Goal: Information Seeking & Learning: Learn about a topic

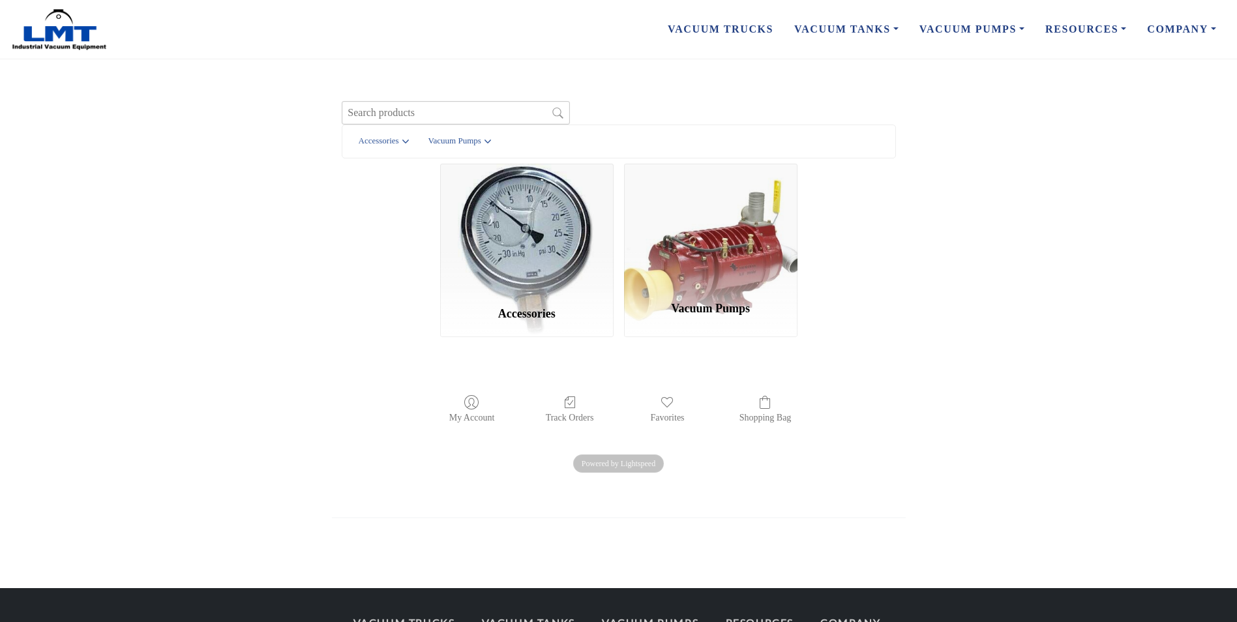
click at [760, 252] on div "Vacuum Pumps" at bounding box center [710, 250] width 173 height 173
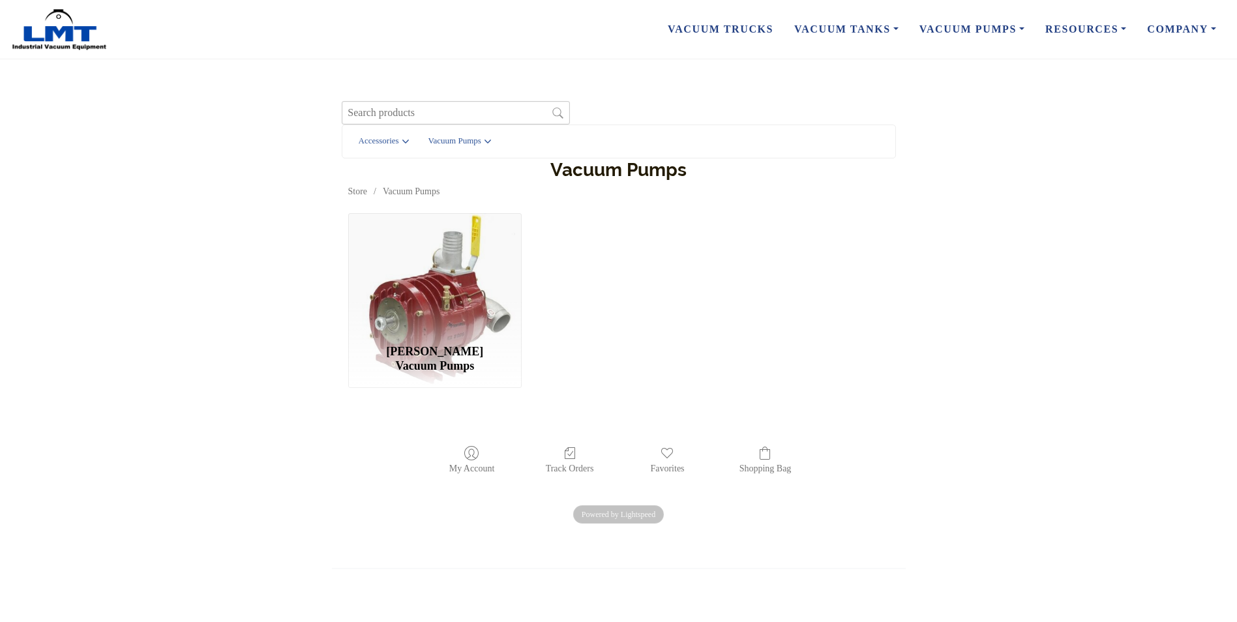
click at [443, 340] on div "Hertell Vacuum Pumps" at bounding box center [434, 300] width 173 height 175
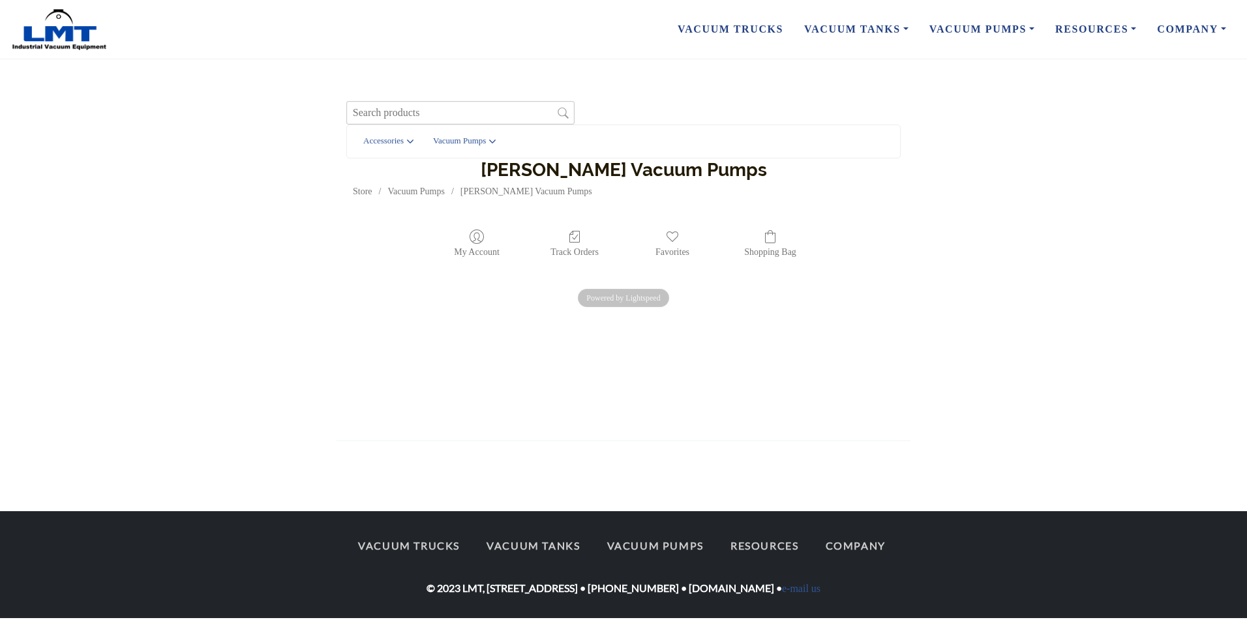
click at [571, 174] on h1 "Hertell Vacuum Pumps" at bounding box center [623, 169] width 541 height 23
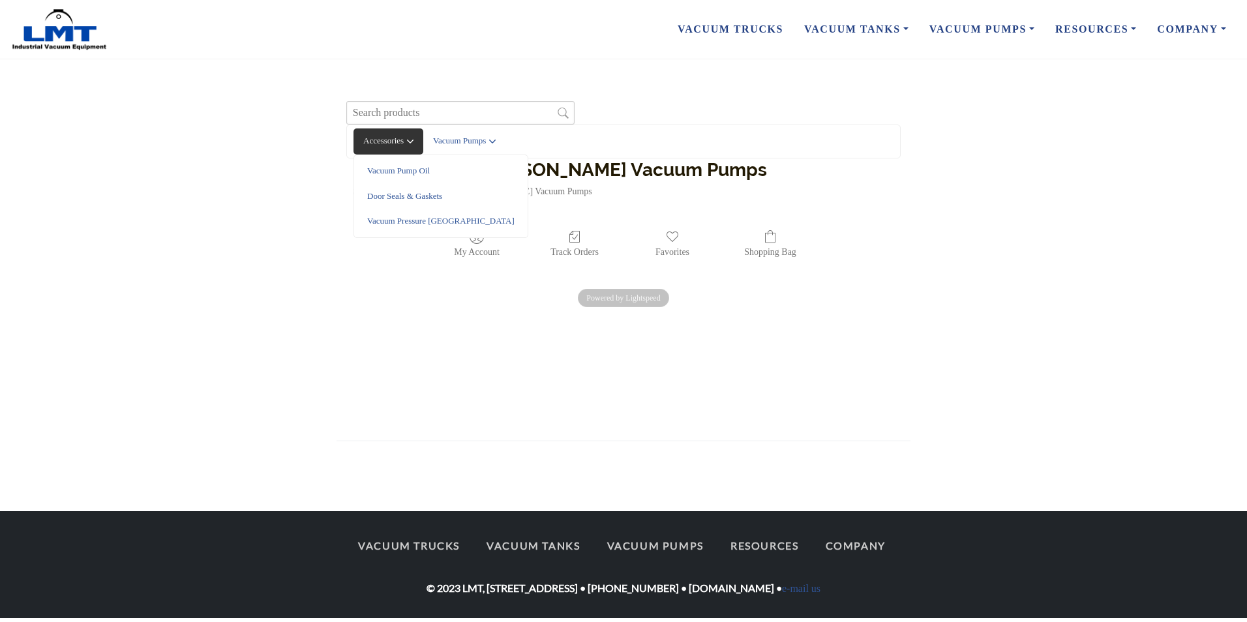
click at [385, 141] on span "Accessories" at bounding box center [386, 141] width 47 height 12
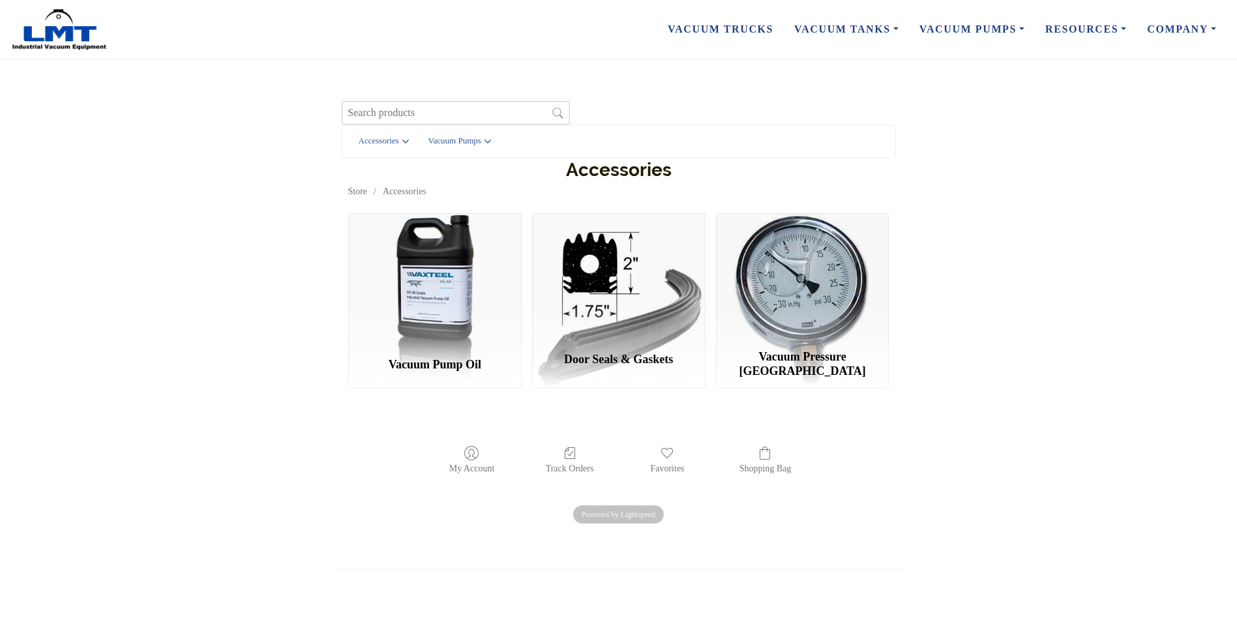
click at [655, 323] on div "Door Seals & Gaskets" at bounding box center [618, 300] width 173 height 175
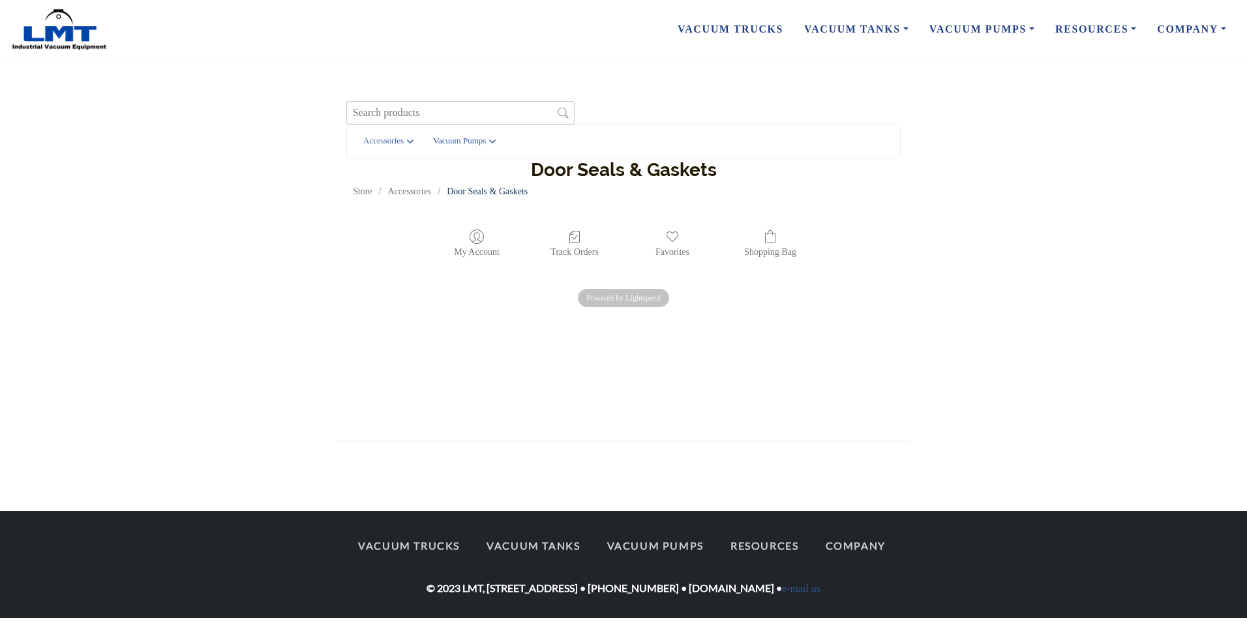
click at [509, 194] on link "Door Seals & Gaskets" at bounding box center [487, 191] width 81 height 10
click at [507, 191] on link "Door Seals & Gaskets" at bounding box center [487, 191] width 81 height 10
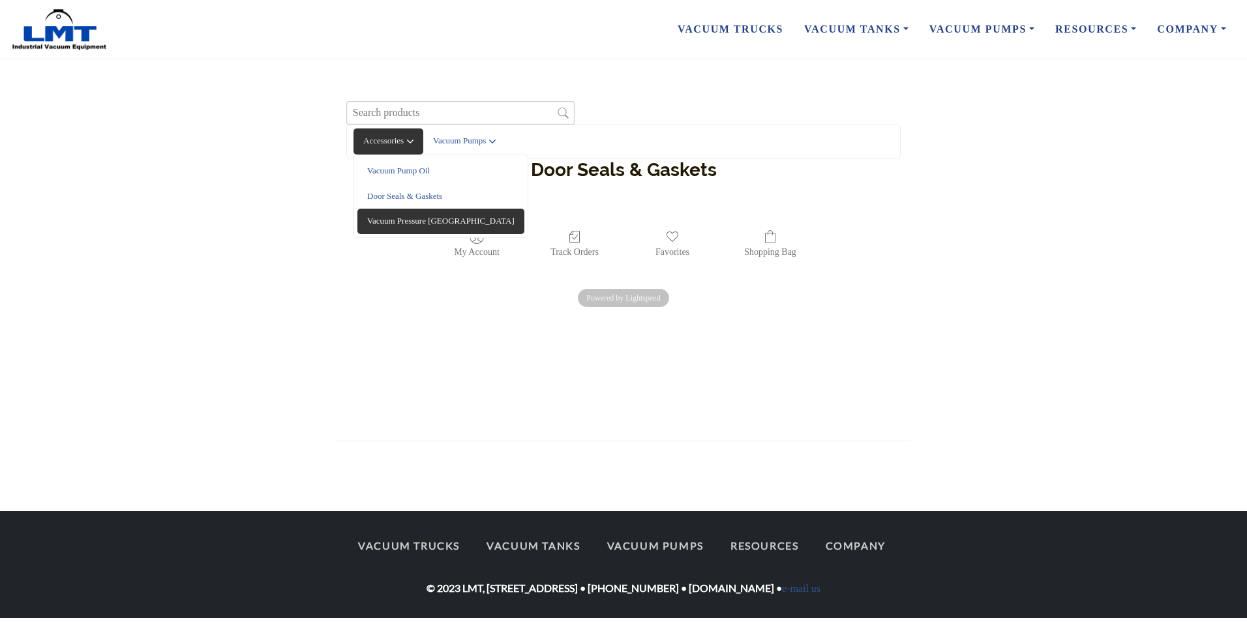
click at [419, 222] on span "Vacuum Pressure Gauges" at bounding box center [440, 221] width 147 height 12
click at [417, 222] on span "Vacuum Pressure Gauges" at bounding box center [440, 221] width 147 height 12
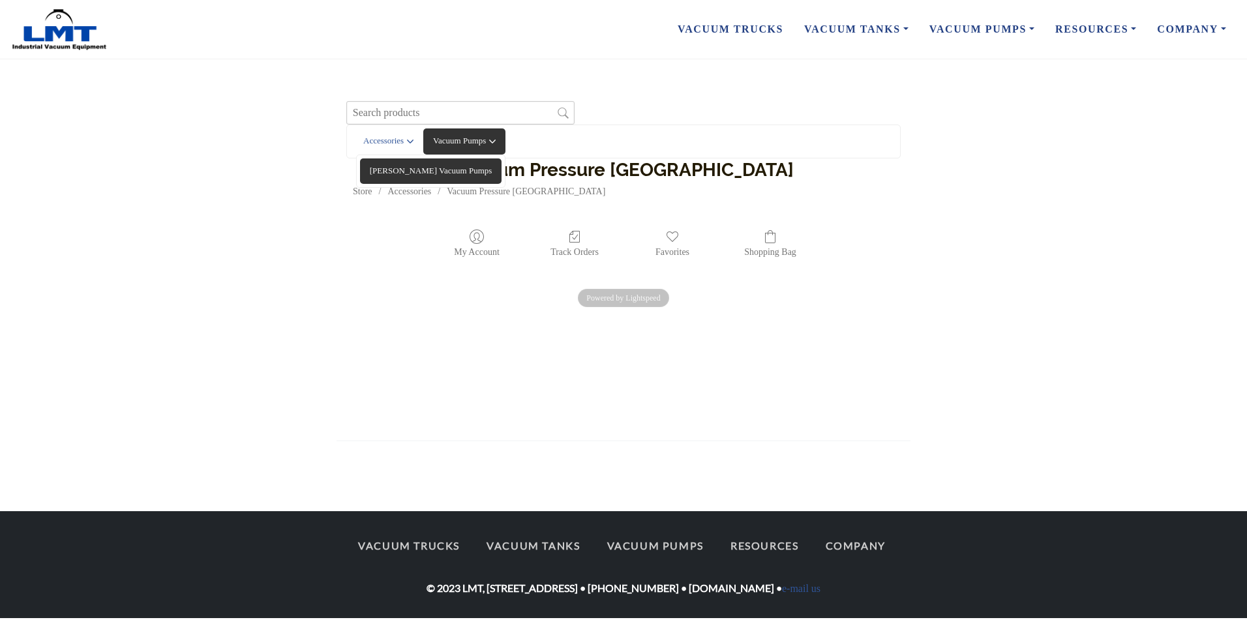
click at [478, 171] on span "Hertell Vacuum Pumps" at bounding box center [431, 171] width 123 height 12
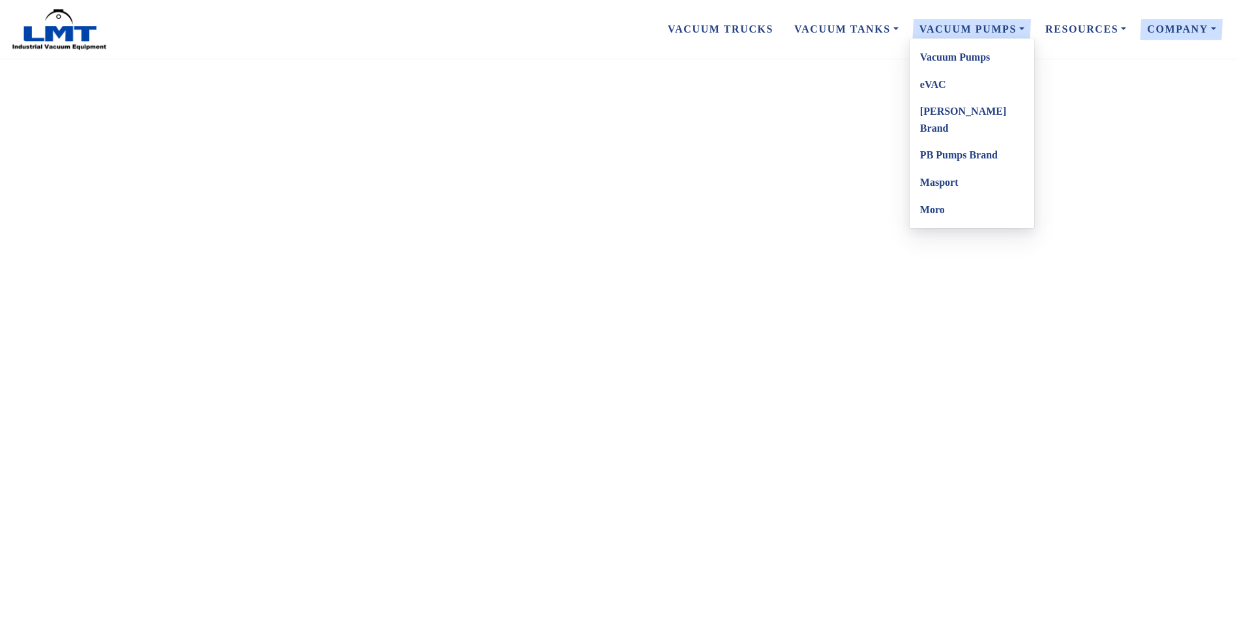
click at [953, 169] on link "Masport" at bounding box center [972, 182] width 125 height 27
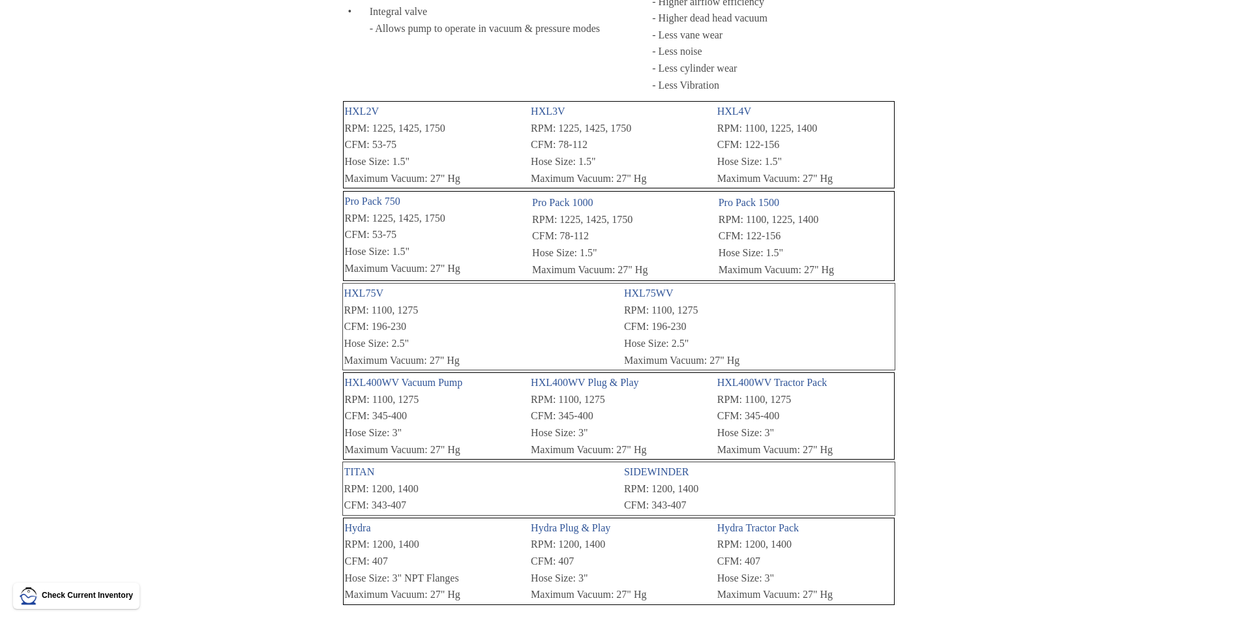
scroll to position [522, 0]
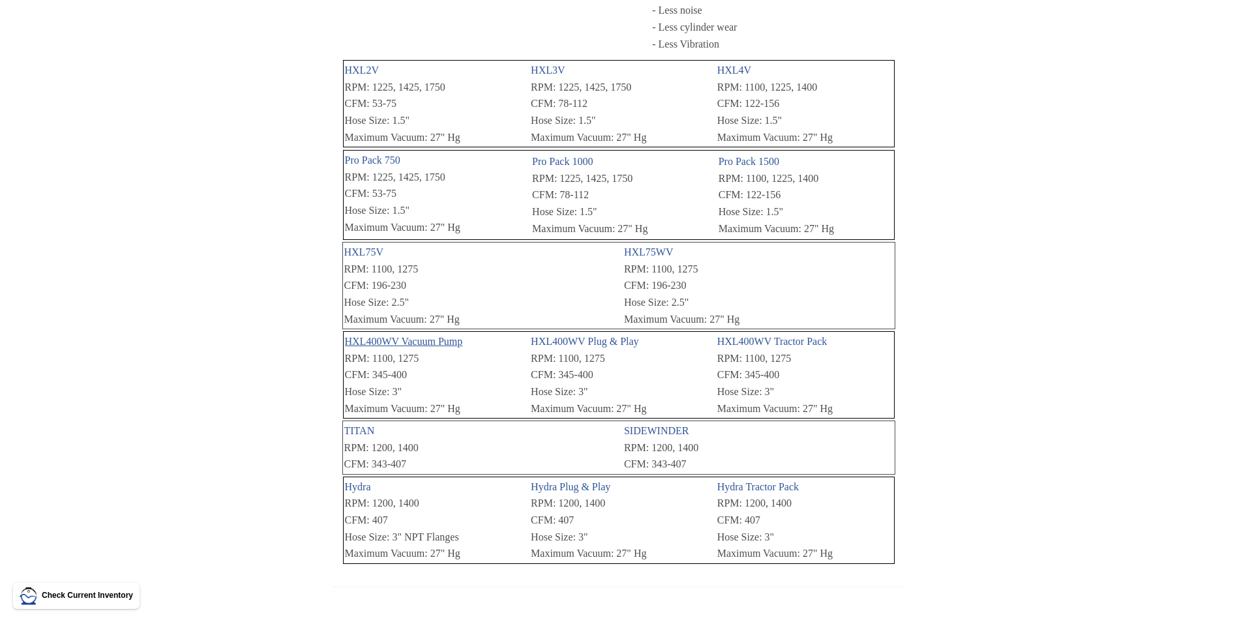
click at [385, 344] on link "HXL400WV Vacuum Pump" at bounding box center [404, 341] width 118 height 11
